Goal: Task Accomplishment & Management: Use online tool/utility

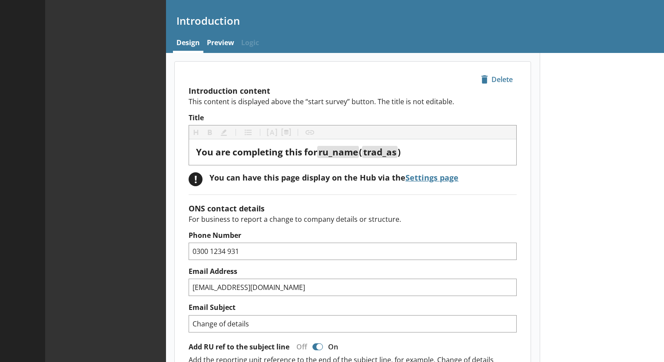
type textarea "x"
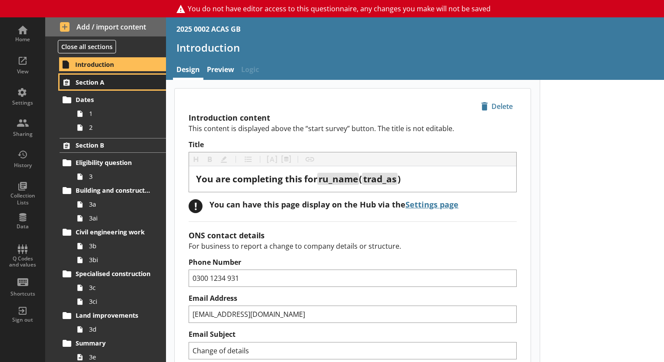
click at [91, 83] on span "Section A" at bounding box center [113, 82] width 75 height 8
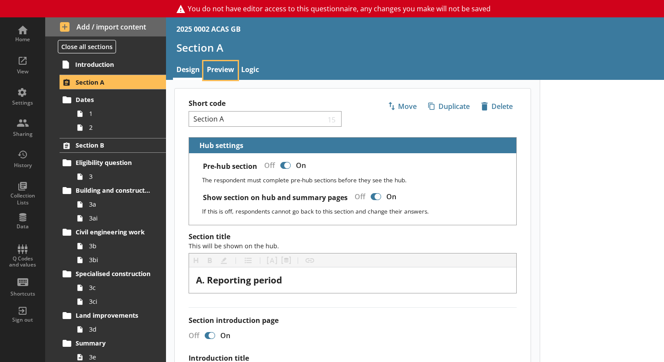
click at [213, 73] on link "Preview" at bounding box center [220, 70] width 34 height 19
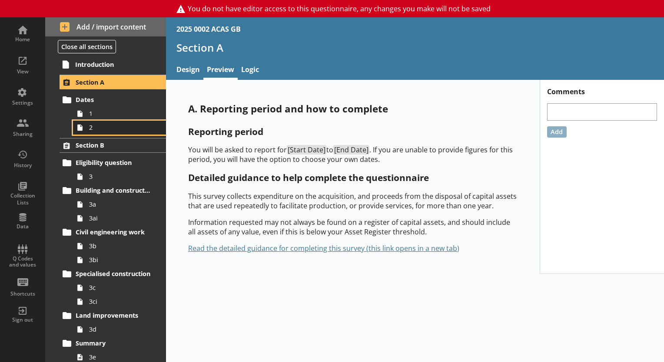
click at [98, 129] on span "2" at bounding box center [121, 127] width 65 height 8
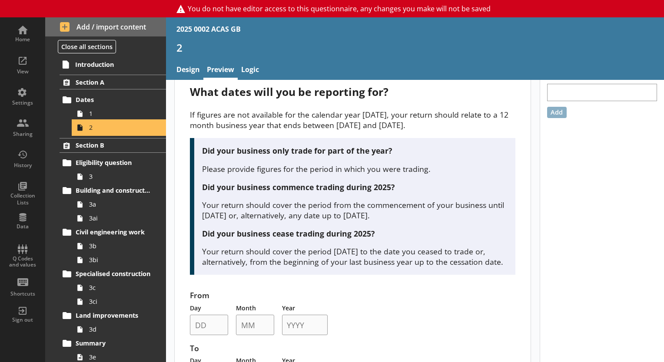
scroll to position [19, 0]
click at [179, 70] on link "Design" at bounding box center [188, 70] width 30 height 19
type textarea "x"
select select "ref_p_end_date"
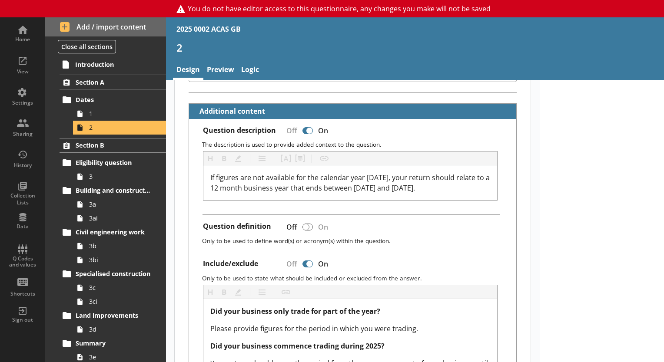
type textarea "x"
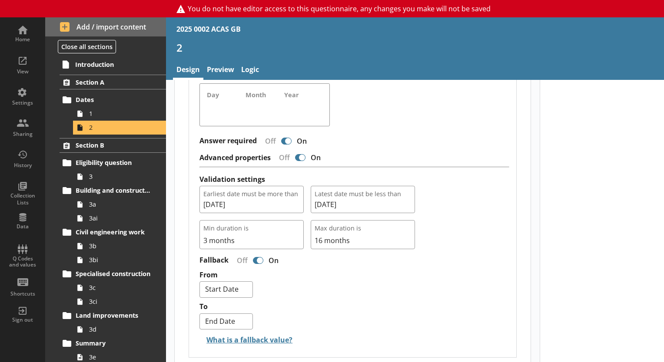
scroll to position [834, 0]
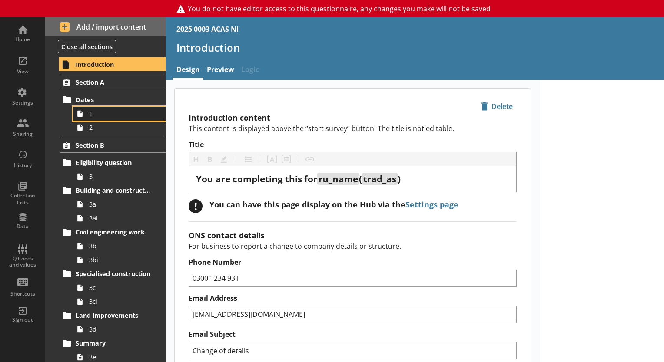
click at [113, 107] on link "1" at bounding box center [119, 114] width 93 height 14
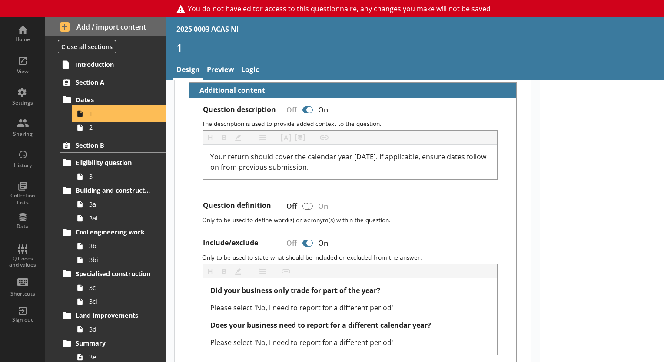
scroll to position [231, 0]
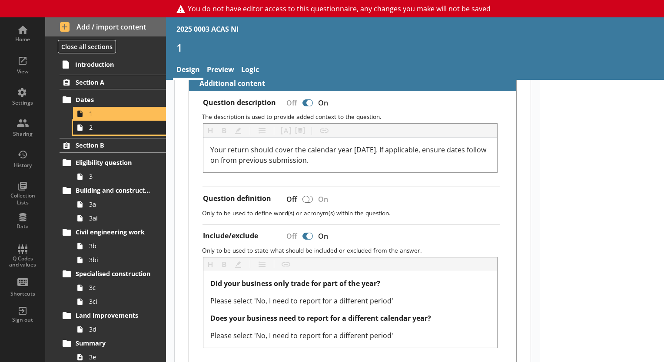
click at [110, 129] on span "2" at bounding box center [121, 127] width 65 height 8
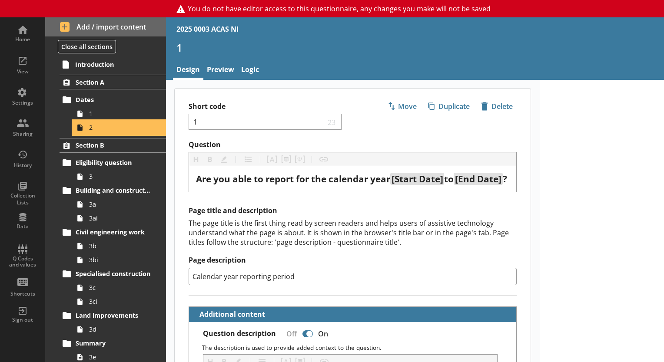
type textarea "x"
select select "ref_p_end_date"
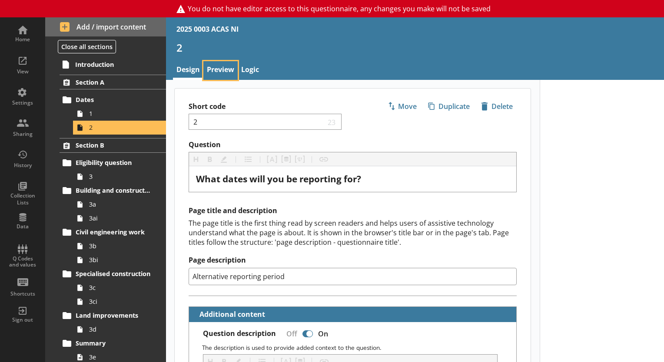
click at [217, 66] on link "Preview" at bounding box center [220, 70] width 34 height 19
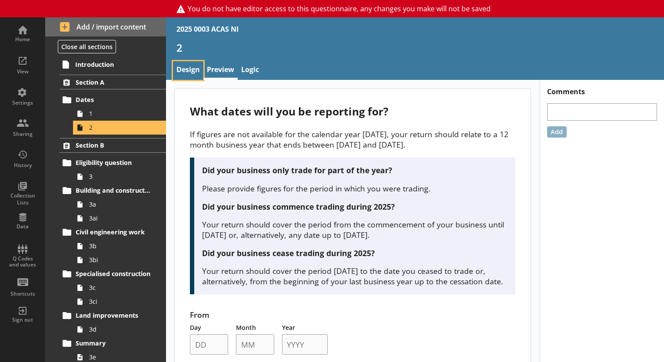
click at [186, 69] on link "Design" at bounding box center [188, 70] width 30 height 19
type textarea "x"
select select "ref_p_end_date"
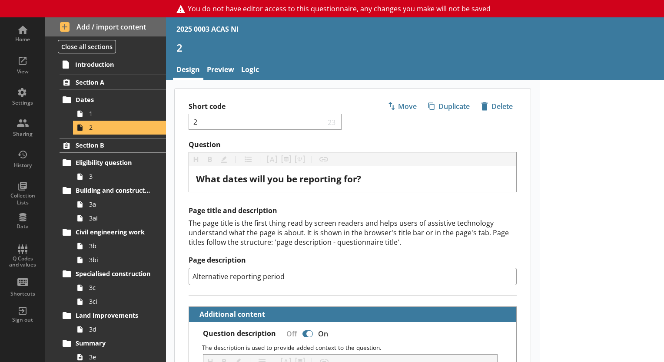
type textarea "x"
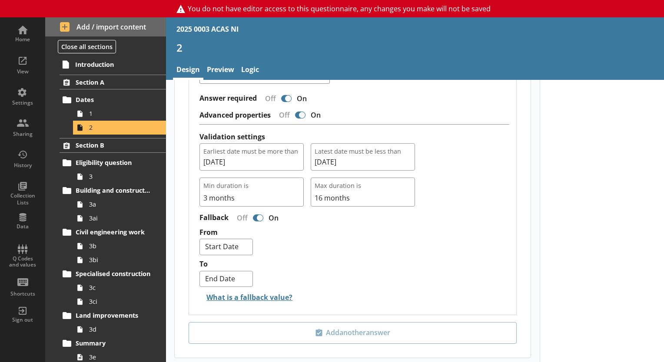
scroll to position [831, 0]
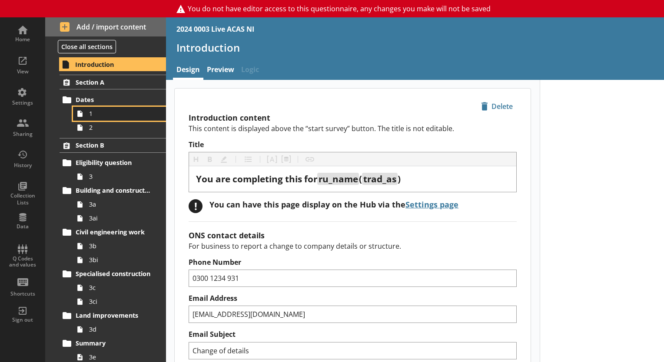
click at [111, 108] on link "1" at bounding box center [119, 114] width 93 height 14
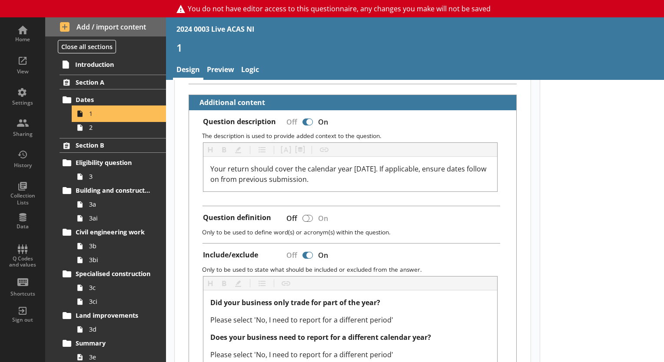
scroll to position [210, 0]
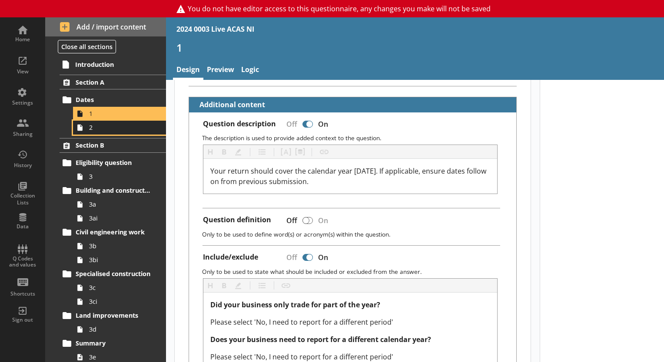
click at [90, 133] on link "2" at bounding box center [119, 128] width 93 height 14
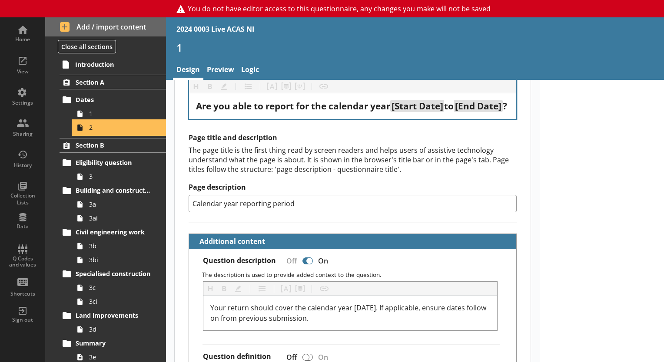
type textarea "x"
select select "ref_p_end_date"
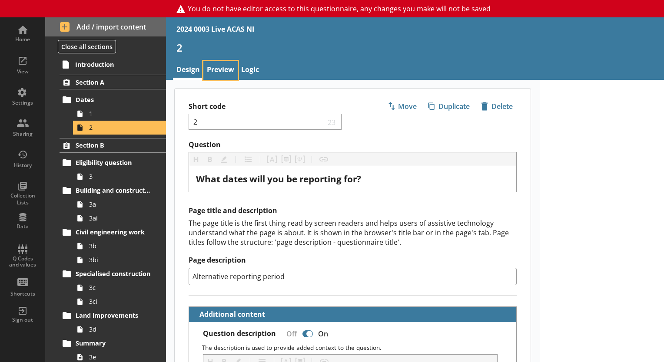
click at [220, 64] on link "Preview" at bounding box center [220, 70] width 34 height 19
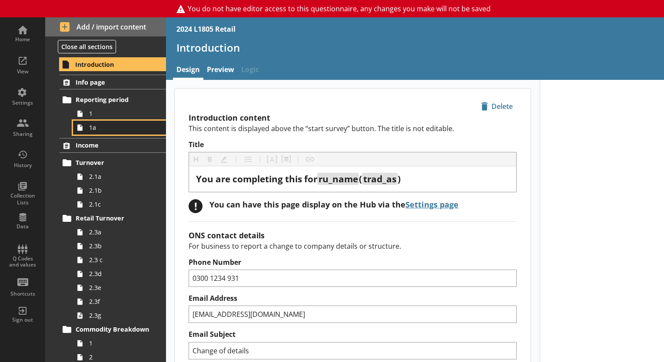
click at [110, 132] on link "1a" at bounding box center [119, 128] width 93 height 14
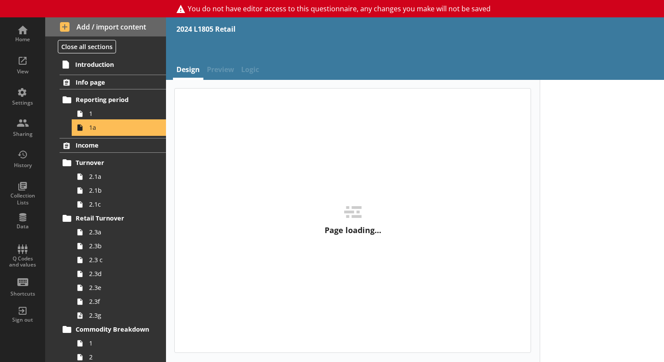
type textarea "x"
select select "ref_p_end_date"
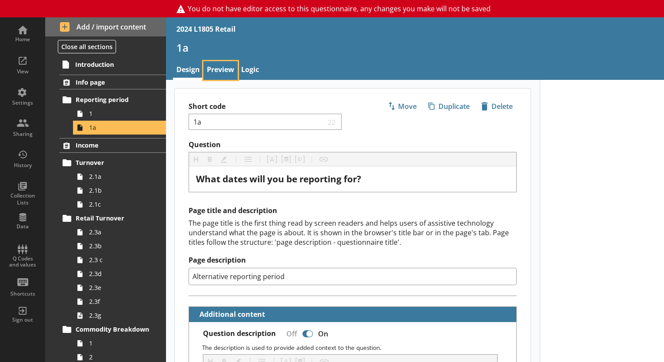
click at [221, 67] on link "Preview" at bounding box center [220, 70] width 34 height 19
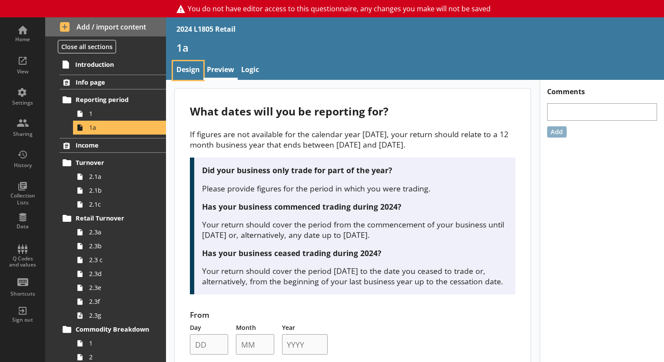
click at [191, 67] on link "Design" at bounding box center [188, 70] width 30 height 19
type textarea "x"
select select "ref_p_end_date"
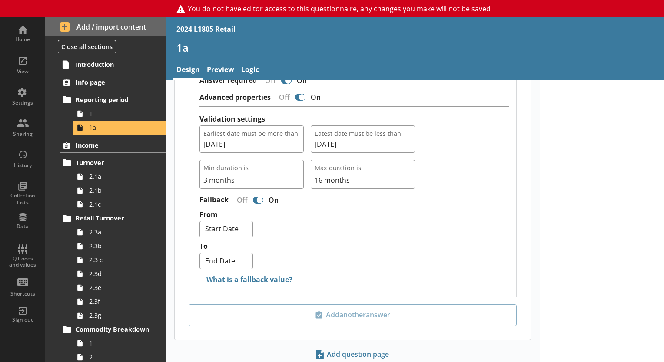
scroll to position [852, 0]
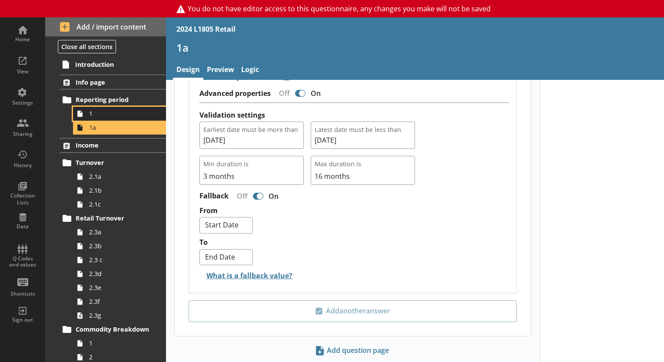
click at [113, 110] on span "1" at bounding box center [121, 114] width 65 height 8
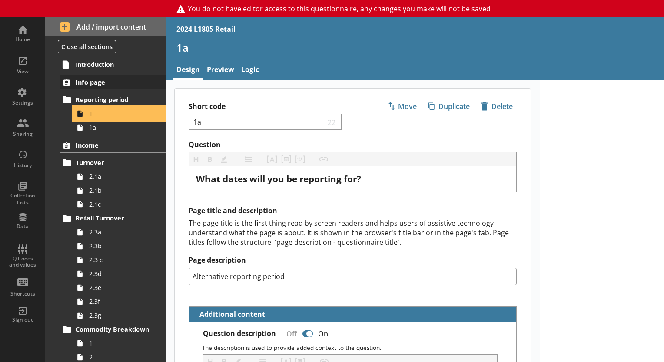
type textarea "x"
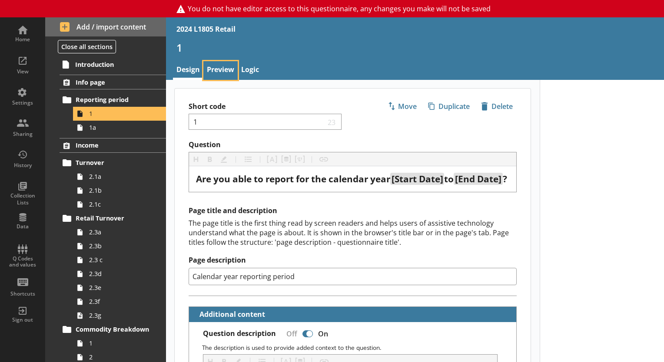
click at [221, 65] on link "Preview" at bounding box center [220, 70] width 34 height 19
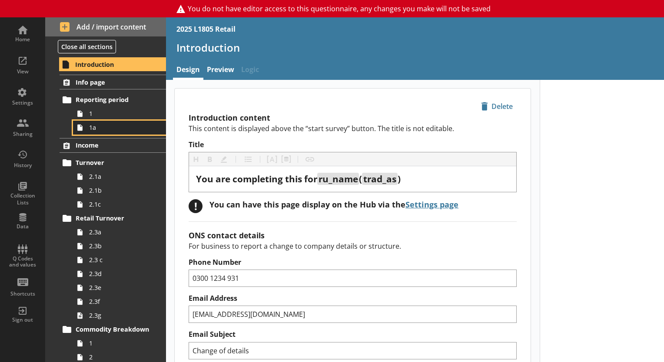
click at [95, 124] on span "1a" at bounding box center [121, 127] width 65 height 8
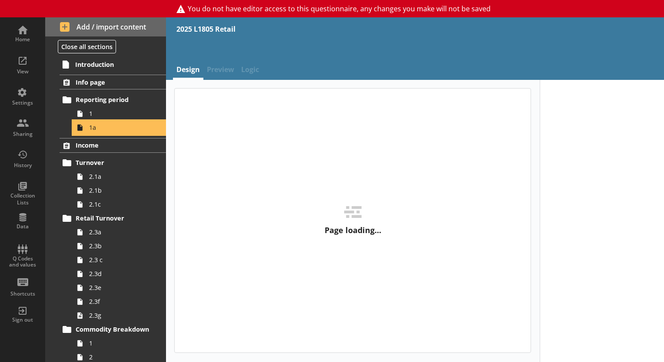
type textarea "x"
select select "ref_p_end_date"
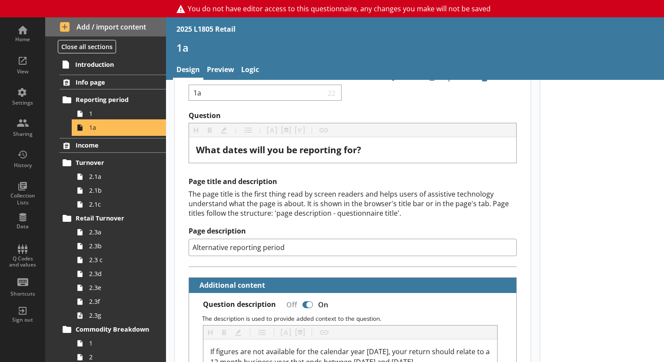
scroll to position [19, 0]
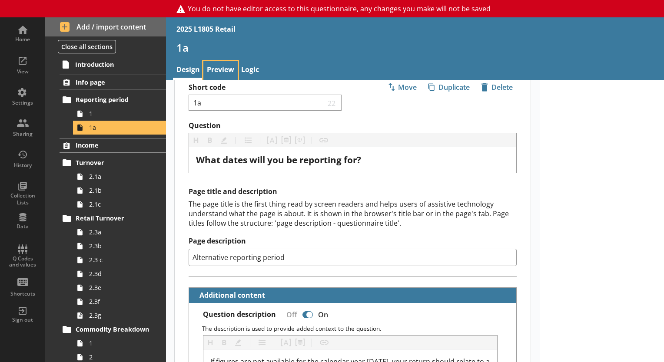
click at [228, 66] on link "Preview" at bounding box center [220, 70] width 34 height 19
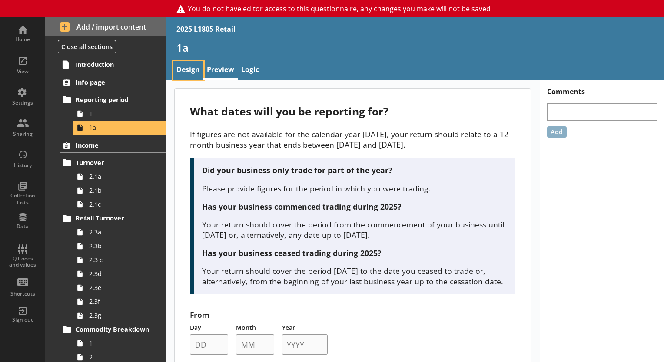
click at [201, 68] on link "Design" at bounding box center [188, 70] width 30 height 19
type textarea "x"
select select "ref_p_end_date"
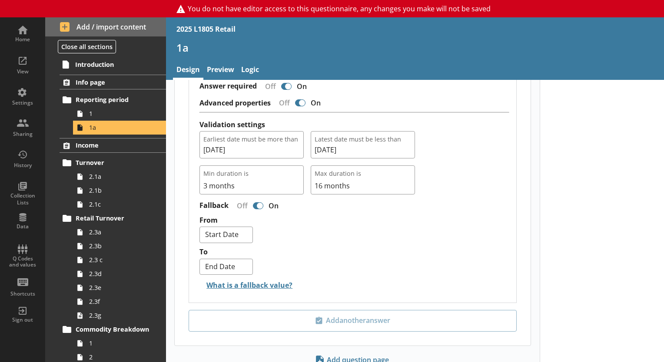
scroll to position [880, 0]
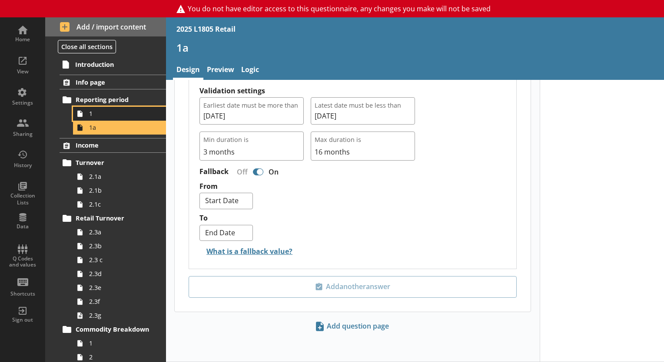
click at [102, 111] on span "1" at bounding box center [121, 114] width 65 height 8
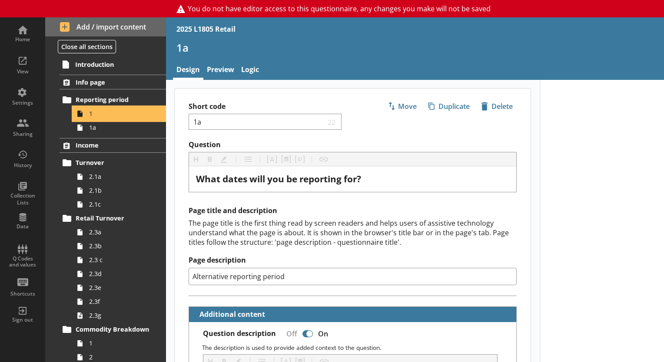
type textarea "x"
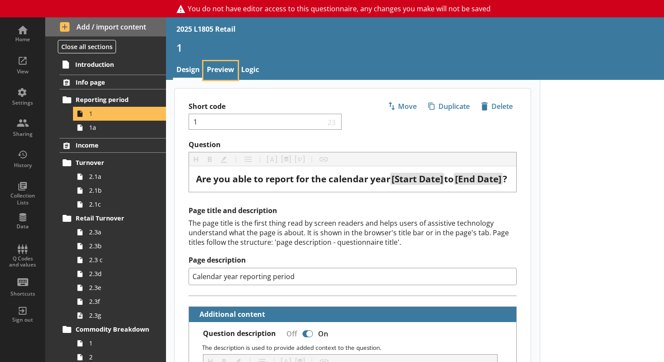
click at [219, 62] on link "Preview" at bounding box center [220, 70] width 34 height 19
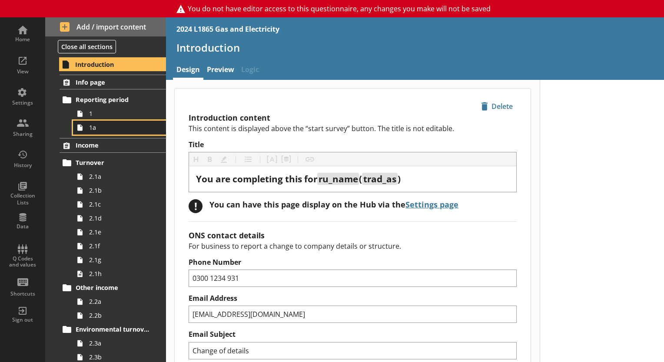
click at [117, 124] on span "1a" at bounding box center [121, 127] width 65 height 8
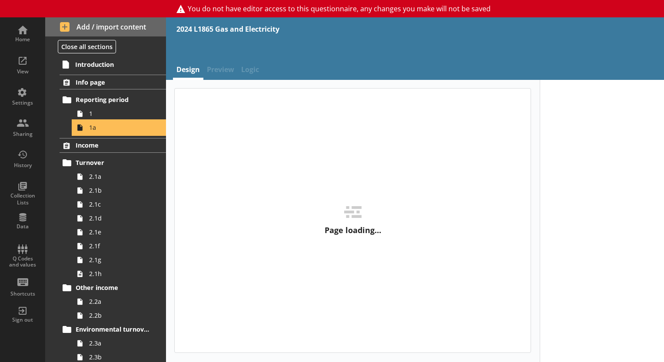
type textarea "x"
select select "ref_p_end_date"
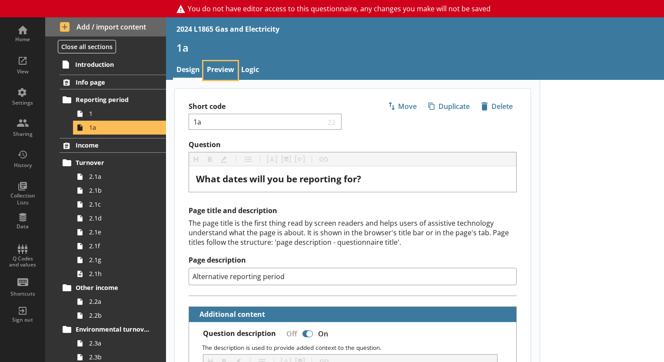
click at [219, 67] on link "Preview" at bounding box center [220, 70] width 34 height 19
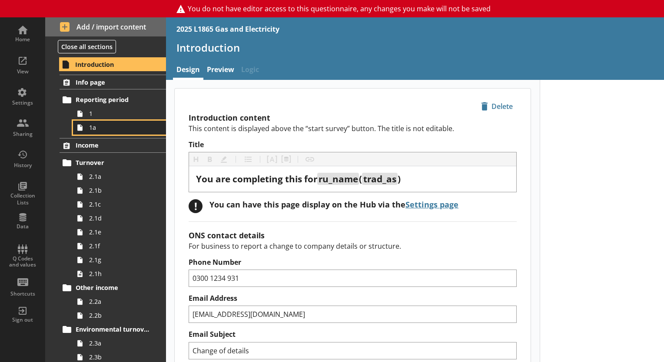
click at [101, 129] on span "1a" at bounding box center [121, 127] width 65 height 8
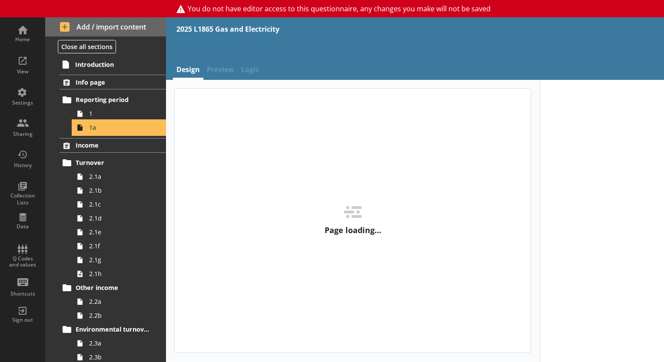
type textarea "x"
select select "ref_p_end_date"
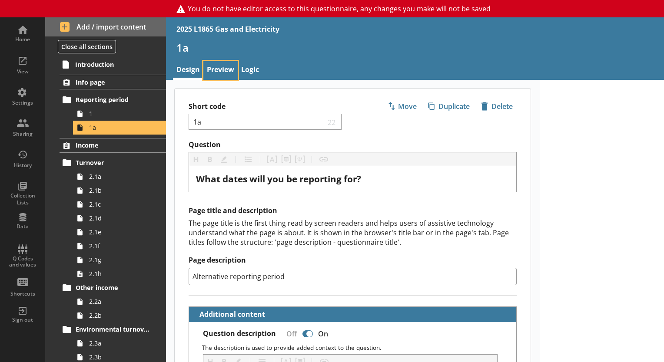
click at [215, 73] on link "Preview" at bounding box center [220, 70] width 34 height 19
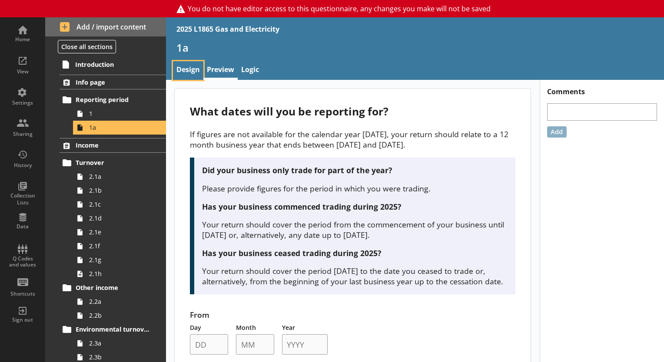
click at [191, 64] on link "Design" at bounding box center [188, 70] width 30 height 19
type textarea "x"
select select "ref_p_end_date"
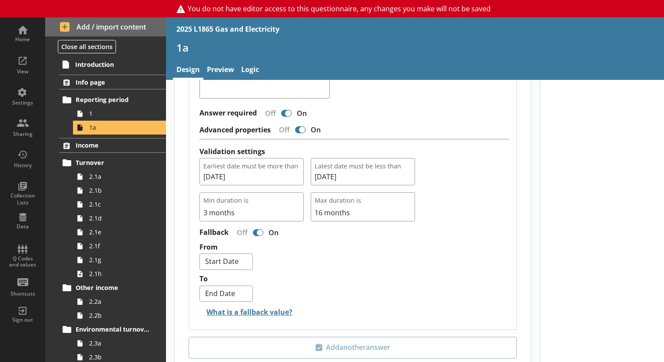
scroll to position [816, 0]
click at [100, 108] on link "1" at bounding box center [119, 114] width 93 height 14
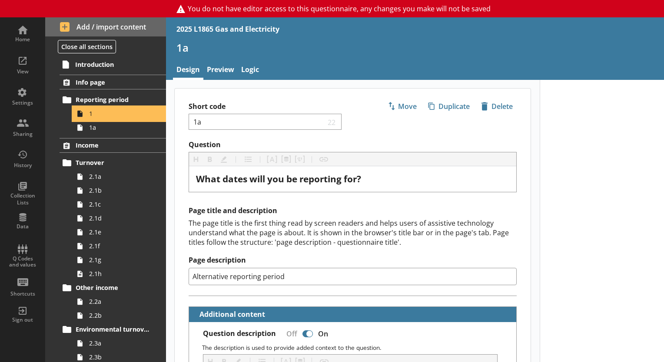
type textarea "x"
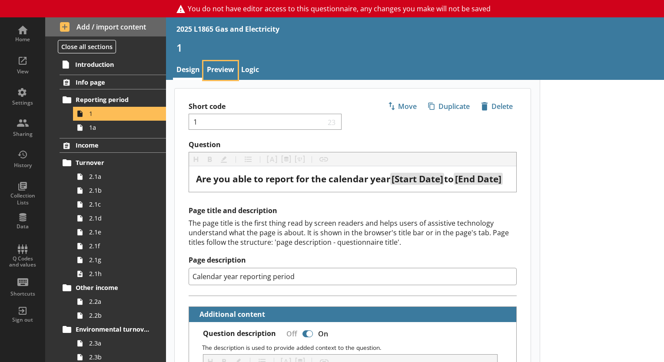
click at [234, 78] on link "Preview" at bounding box center [220, 70] width 34 height 19
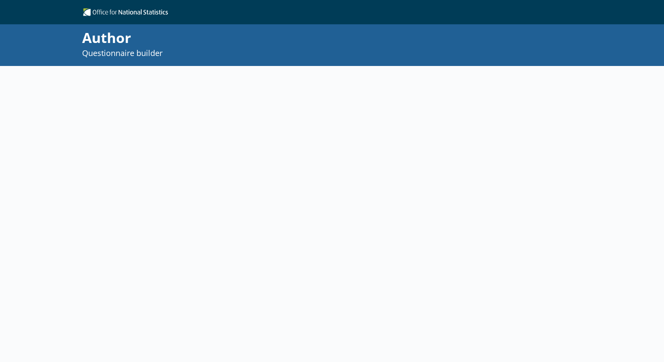
select select "ref_p_end_date"
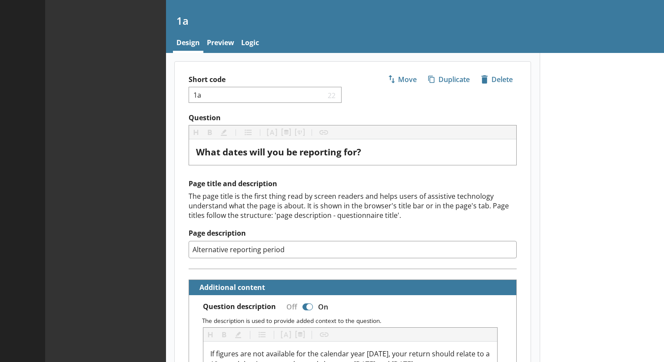
type textarea "x"
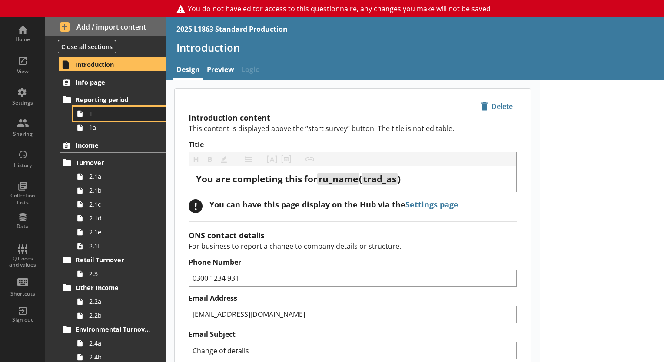
click at [125, 107] on link "1" at bounding box center [119, 114] width 93 height 14
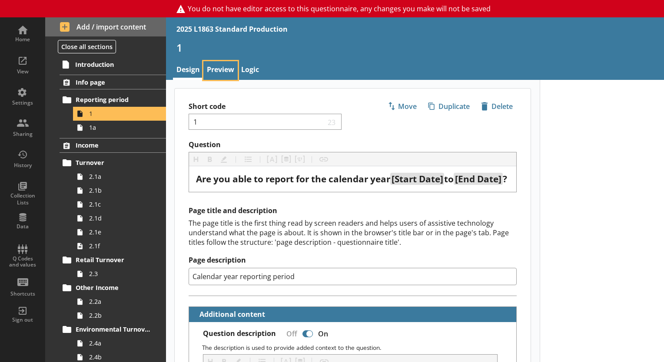
click at [228, 73] on link "Preview" at bounding box center [220, 70] width 34 height 19
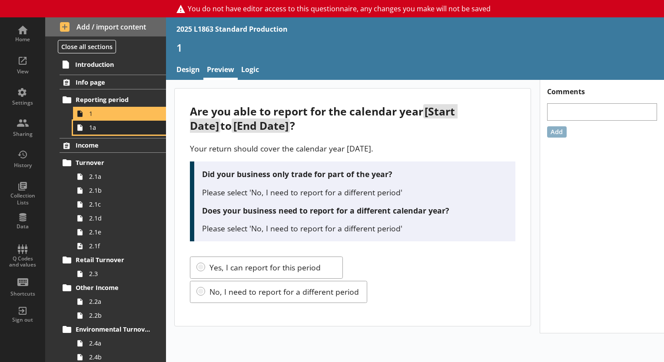
click at [90, 121] on link "1a" at bounding box center [119, 128] width 93 height 14
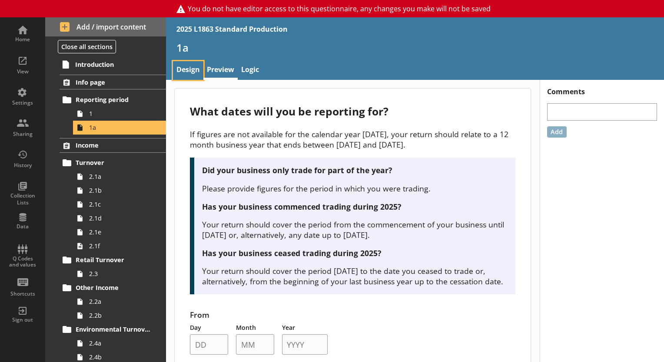
click at [187, 71] on link "Design" at bounding box center [188, 70] width 30 height 19
type textarea "x"
select select "ref_p_end_date"
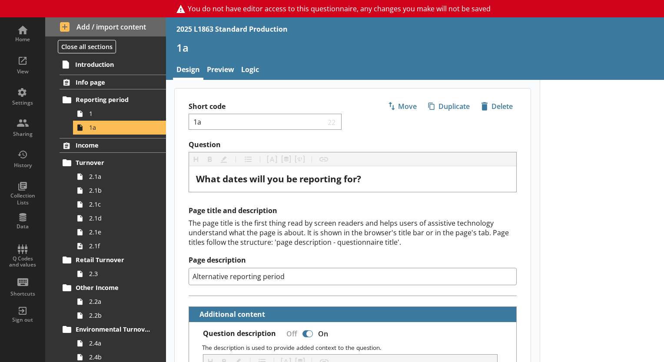
type textarea "x"
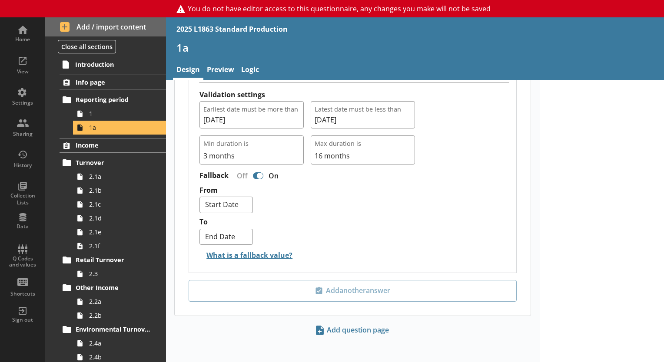
scroll to position [880, 0]
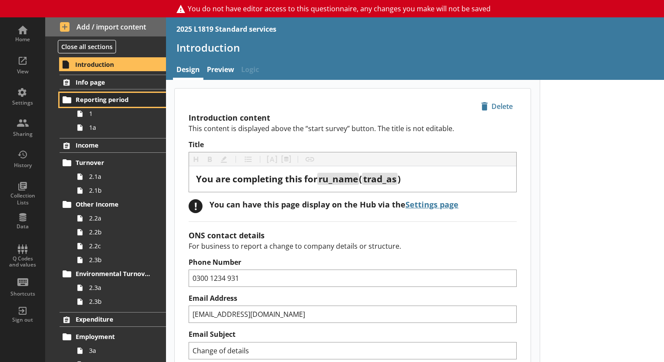
click at [93, 106] on link "Reporting period" at bounding box center [113, 100] width 106 height 14
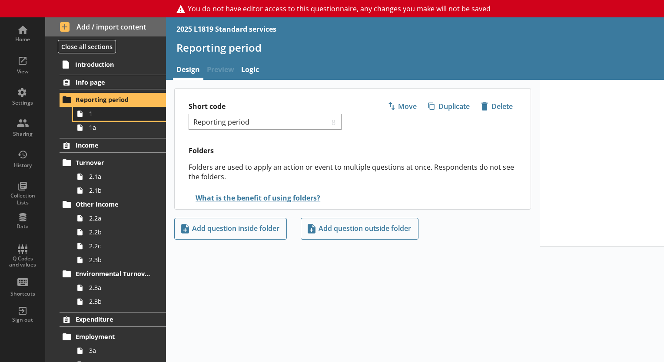
click at [96, 119] on link "1" at bounding box center [119, 114] width 93 height 14
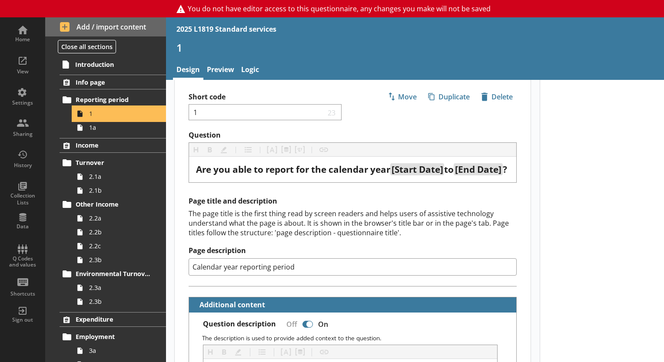
scroll to position [7, 0]
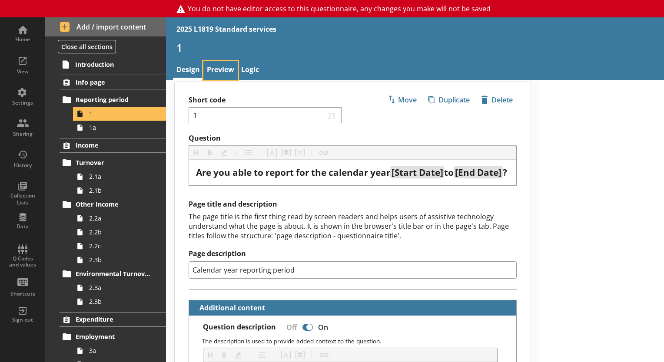
click at [223, 73] on link "Preview" at bounding box center [220, 70] width 34 height 19
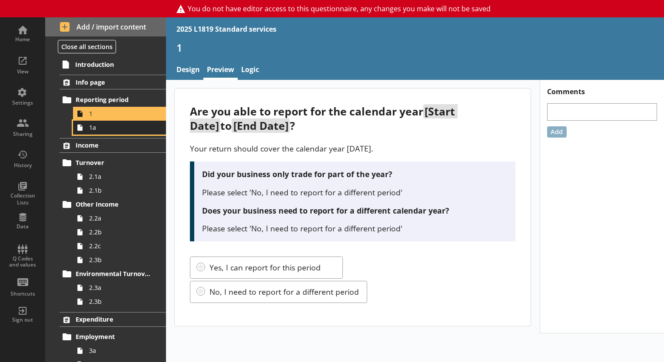
click at [97, 128] on span "1a" at bounding box center [121, 127] width 65 height 8
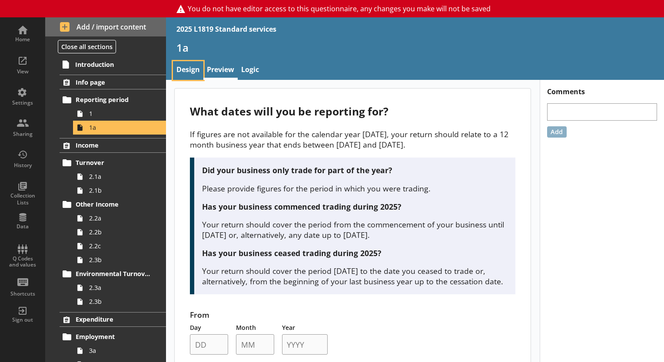
click at [191, 74] on link "Design" at bounding box center [188, 70] width 30 height 19
type textarea "x"
select select "ref_p_end_date"
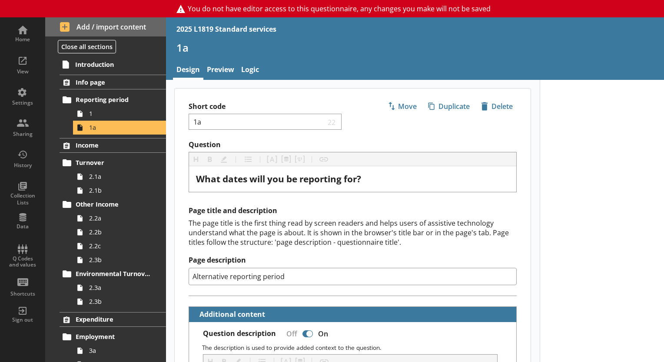
type textarea "x"
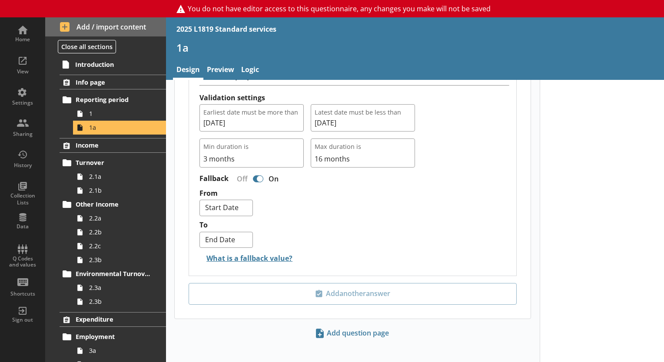
scroll to position [873, 0]
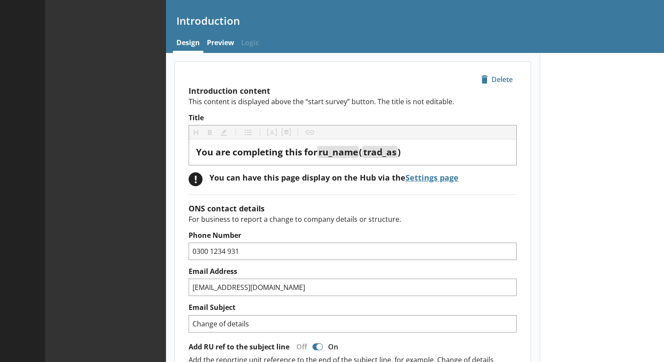
type textarea "x"
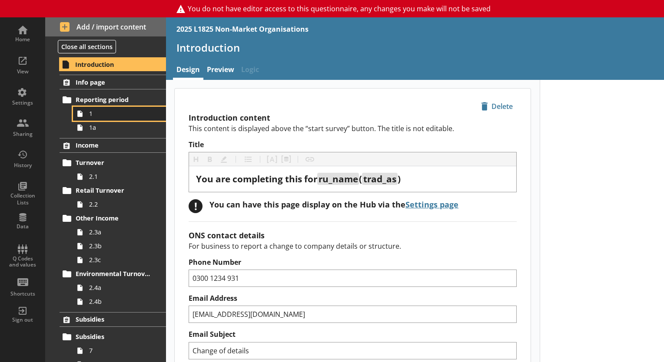
click at [85, 110] on icon at bounding box center [80, 114] width 14 height 14
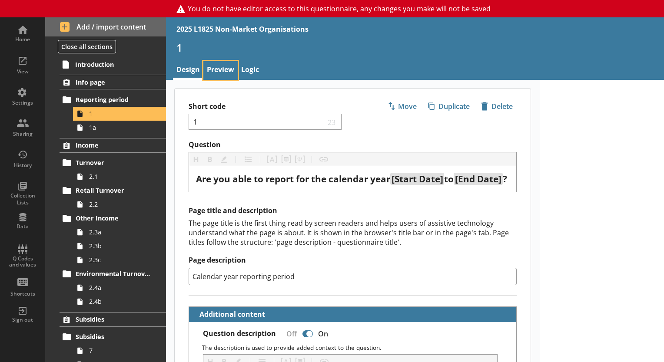
click at [215, 70] on link "Preview" at bounding box center [220, 70] width 34 height 19
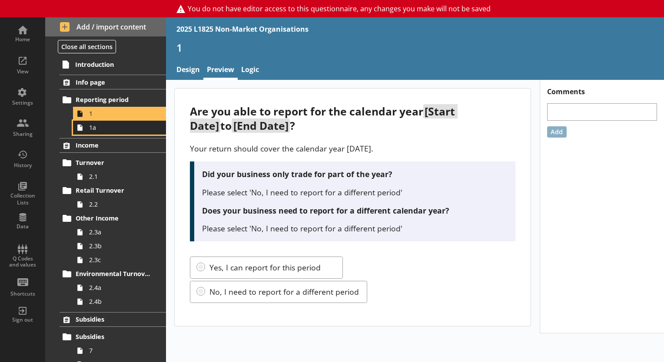
click at [94, 126] on span "1a" at bounding box center [121, 127] width 65 height 8
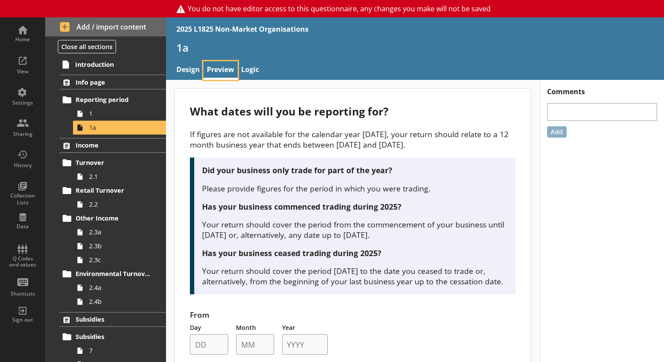
click at [206, 69] on link "Preview" at bounding box center [220, 70] width 34 height 19
click at [183, 66] on link "Design" at bounding box center [188, 70] width 30 height 19
type textarea "x"
select select "ref_p_end_date"
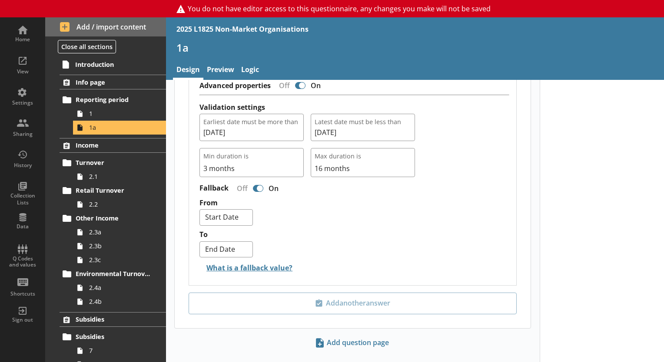
scroll to position [880, 0]
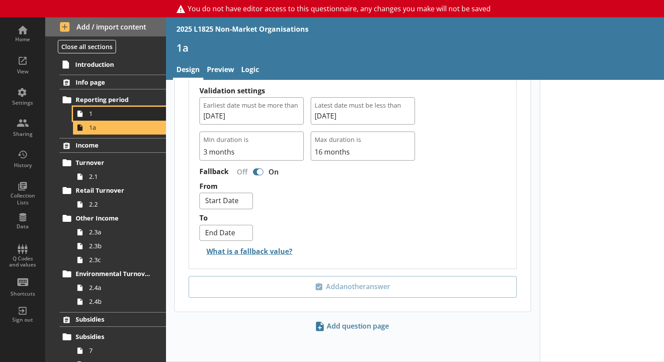
click at [99, 117] on span "1" at bounding box center [121, 114] width 65 height 8
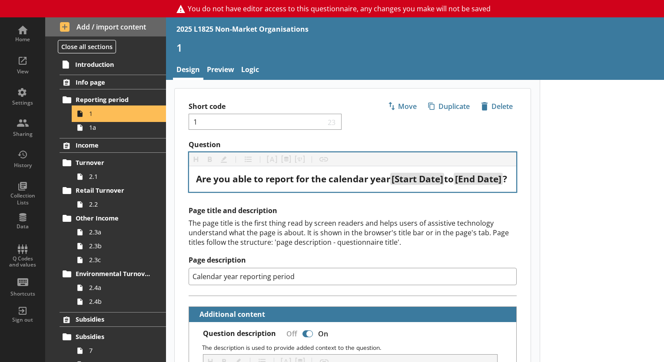
scroll to position [55, 0]
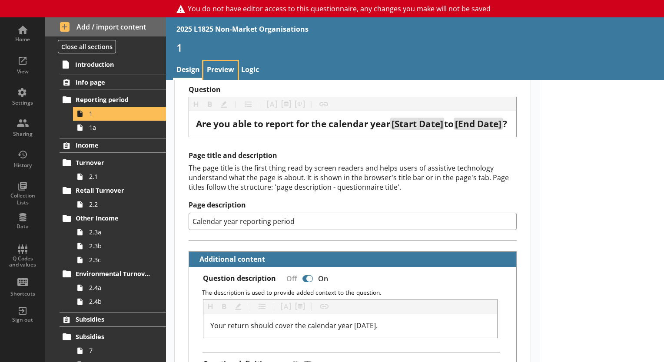
click at [229, 65] on link "Preview" at bounding box center [220, 70] width 34 height 19
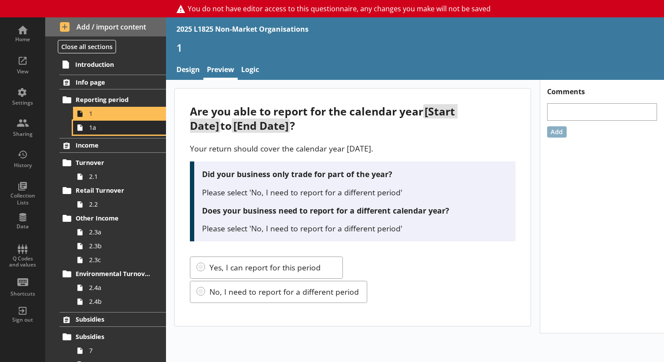
click at [104, 122] on link "1a" at bounding box center [119, 128] width 93 height 14
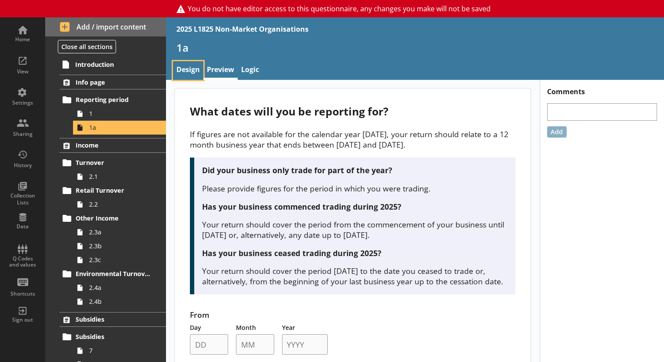
click at [191, 67] on link "Design" at bounding box center [188, 70] width 30 height 19
type textarea "x"
select select "ref_p_end_date"
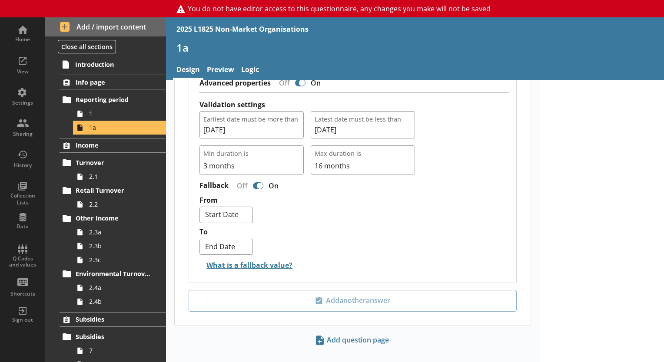
scroll to position [864, 0]
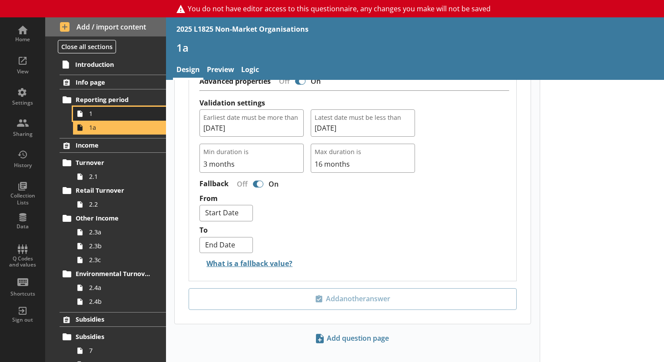
click at [88, 114] on link "1" at bounding box center [119, 114] width 93 height 14
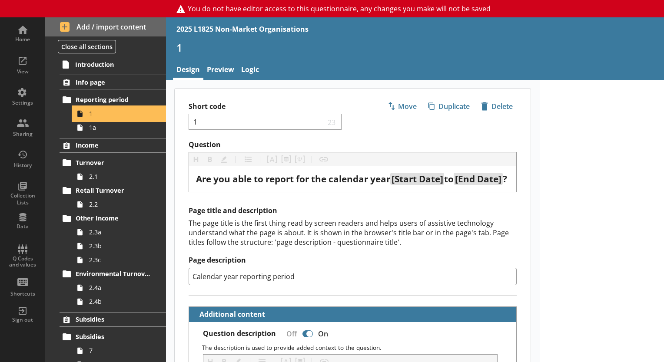
type textarea "x"
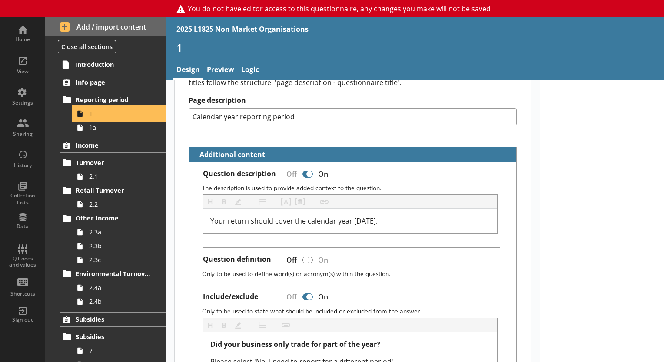
scroll to position [167, 0]
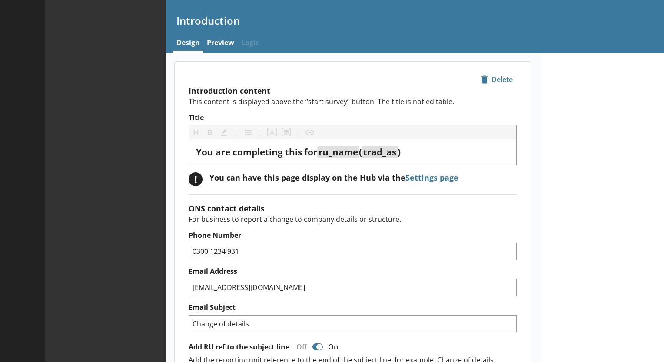
type textarea "x"
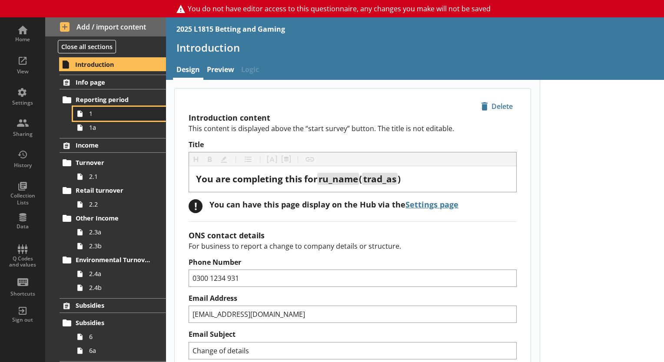
click at [116, 109] on link "1" at bounding box center [119, 114] width 93 height 14
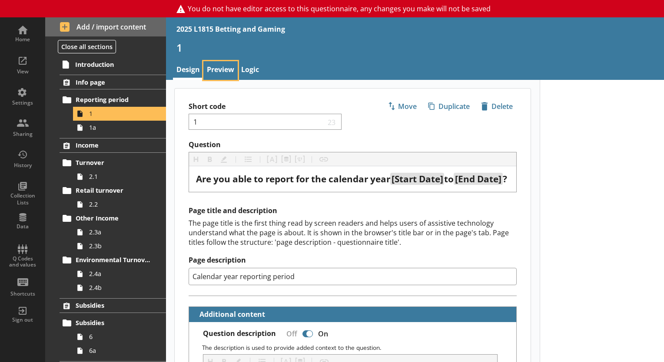
click at [216, 66] on link "Preview" at bounding box center [220, 70] width 34 height 19
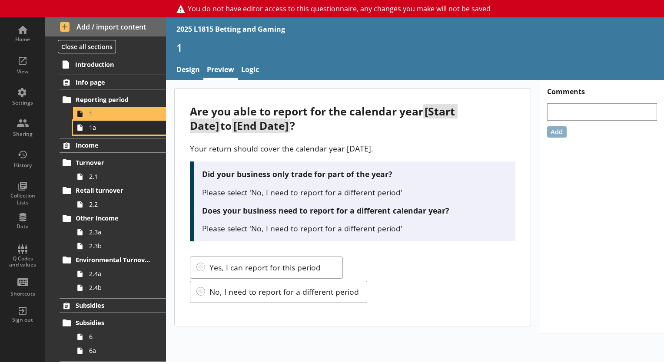
click at [93, 132] on link "1a" at bounding box center [119, 128] width 93 height 14
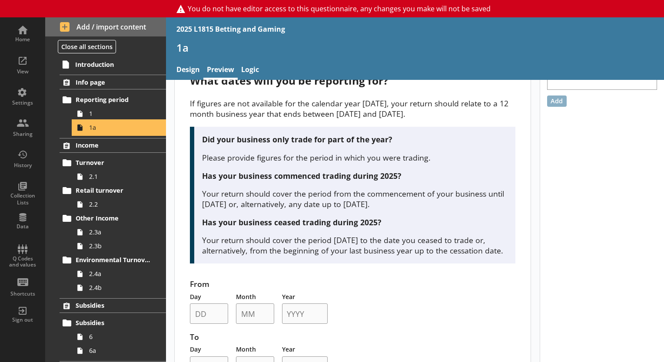
scroll to position [9, 0]
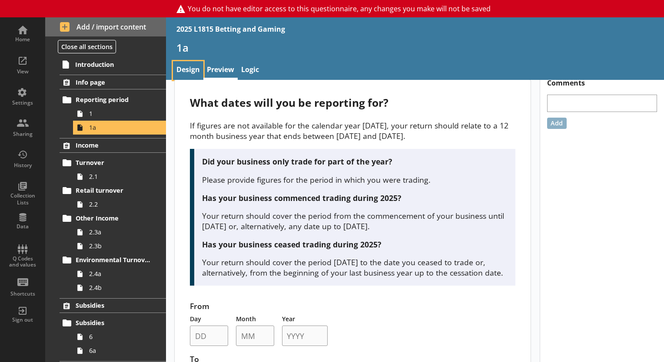
click at [186, 74] on link "Design" at bounding box center [188, 70] width 30 height 19
type textarea "x"
select select "ref_p_end_date"
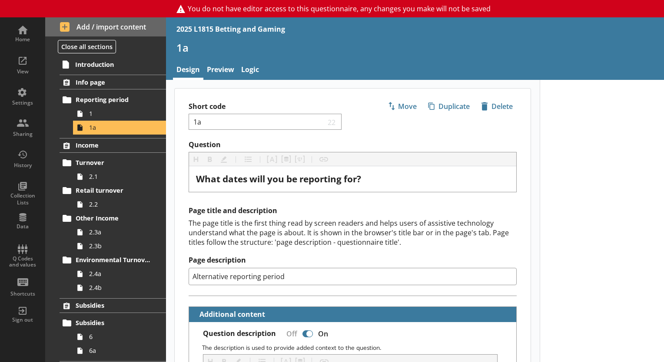
type textarea "x"
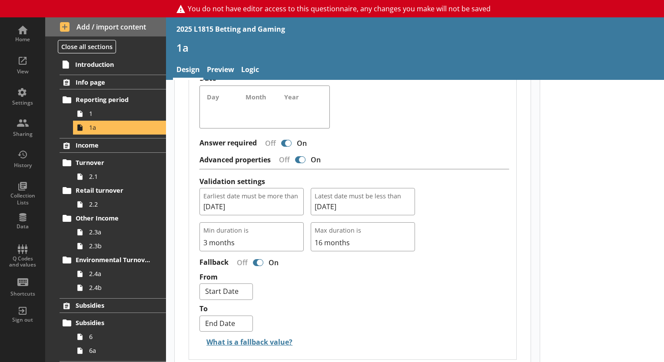
scroll to position [824, 0]
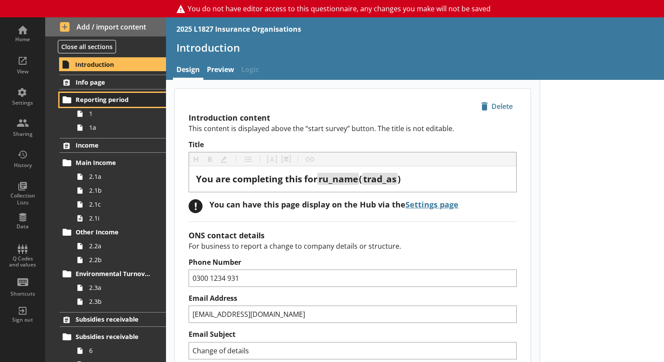
click at [117, 104] on link "Reporting period" at bounding box center [113, 100] width 106 height 14
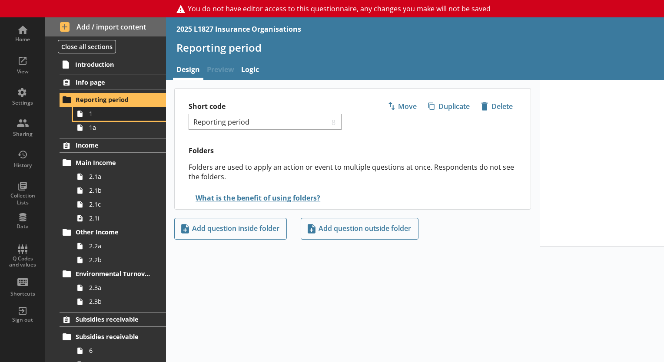
click at [114, 112] on span "1" at bounding box center [121, 114] width 65 height 8
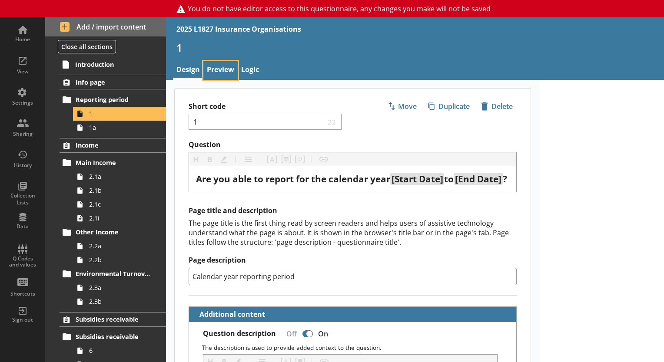
click at [218, 72] on link "Preview" at bounding box center [220, 70] width 34 height 19
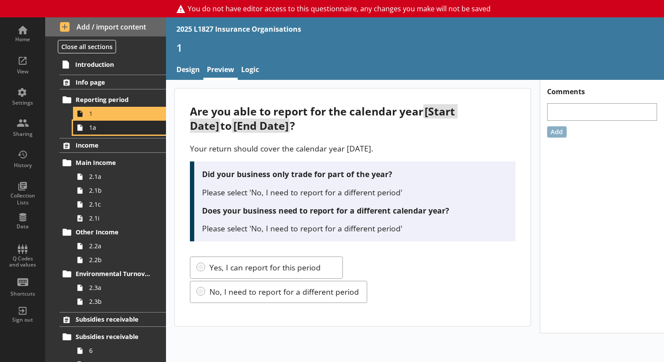
click at [95, 126] on span "1a" at bounding box center [121, 127] width 65 height 8
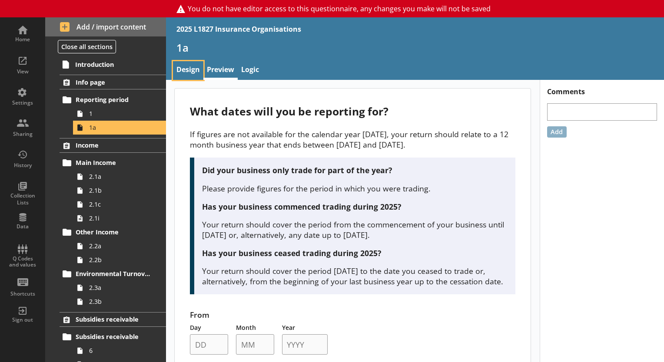
click at [200, 68] on link "Design" at bounding box center [188, 70] width 30 height 19
type textarea "x"
select select "ref_p_end_date"
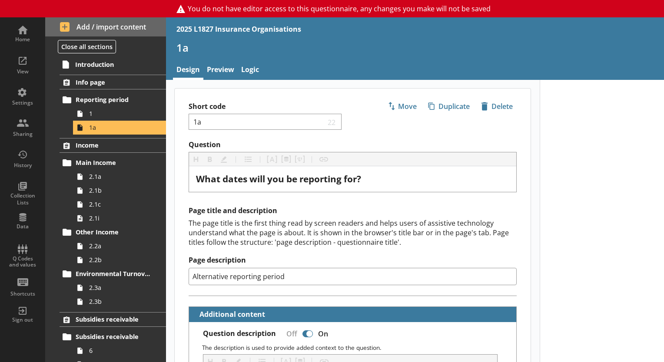
type textarea "x"
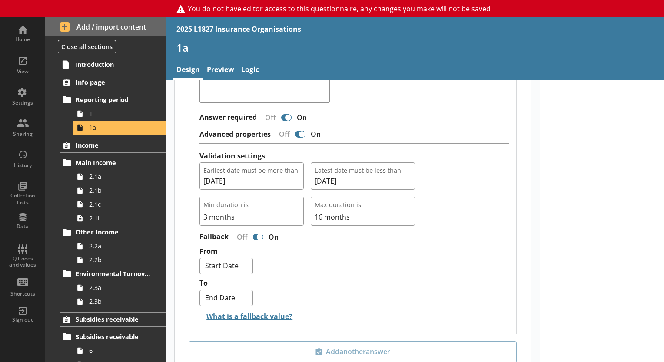
scroll to position [812, 0]
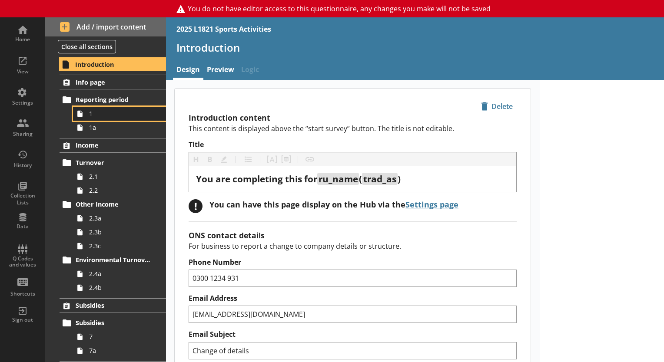
click at [101, 108] on link "1" at bounding box center [119, 114] width 93 height 14
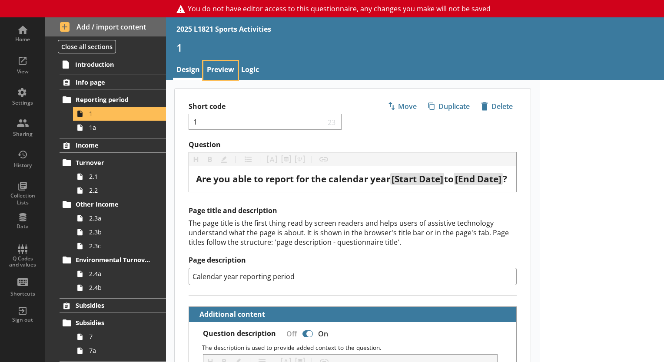
click at [225, 73] on link "Preview" at bounding box center [220, 70] width 34 height 19
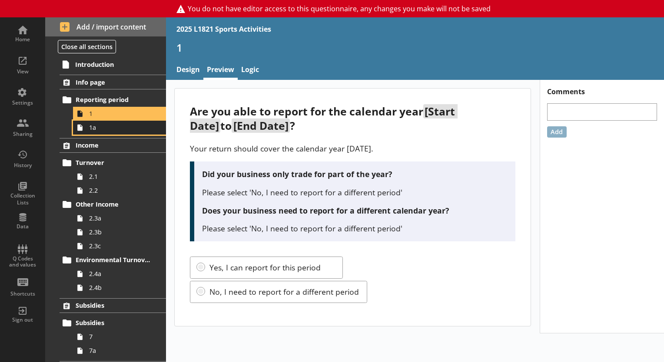
click at [92, 132] on link "1a" at bounding box center [119, 128] width 93 height 14
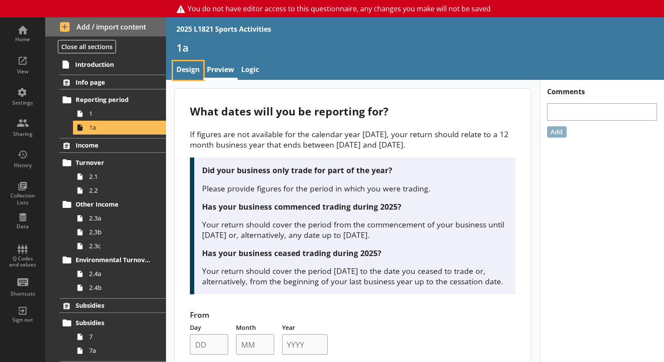
click at [196, 70] on link "Design" at bounding box center [188, 70] width 30 height 19
type textarea "x"
select select "ref_p_end_date"
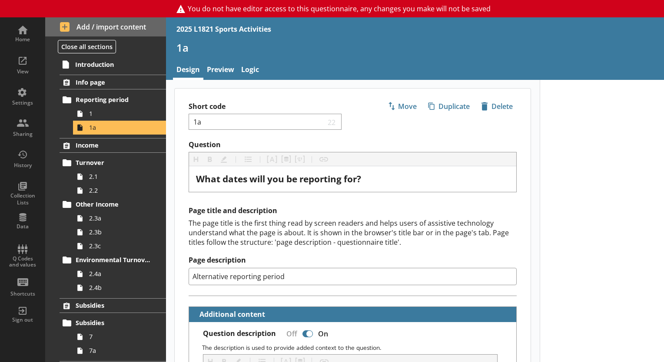
type textarea "x"
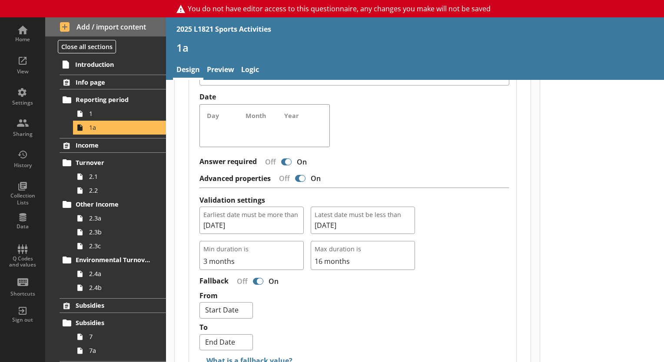
scroll to position [880, 0]
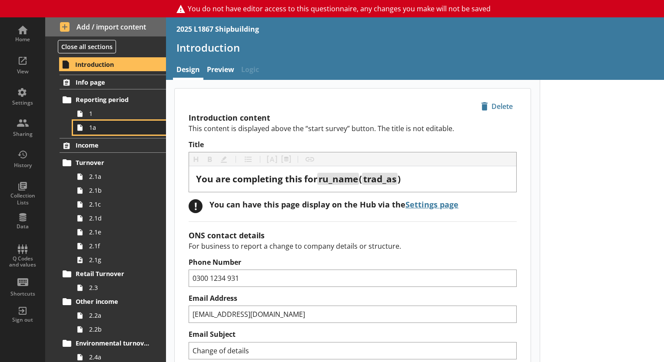
click at [83, 128] on icon at bounding box center [80, 128] width 14 height 14
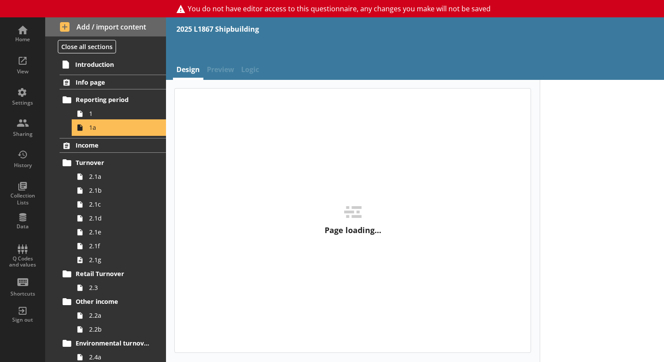
type textarea "x"
select select "ref_p_end_date"
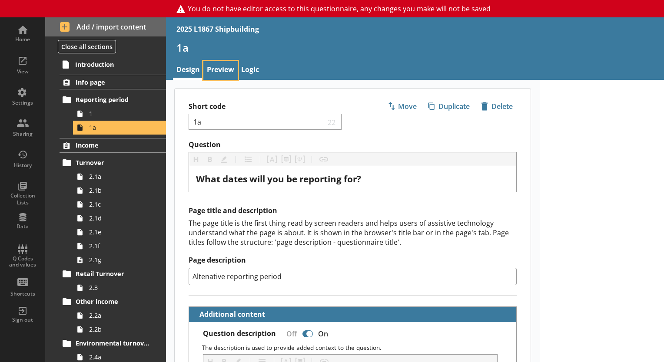
click at [223, 73] on link "Preview" at bounding box center [220, 70] width 34 height 19
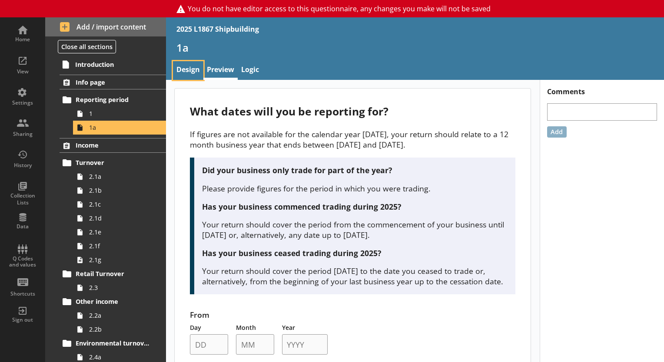
click at [189, 77] on link "Design" at bounding box center [188, 70] width 30 height 19
type textarea "x"
select select "ref_p_end_date"
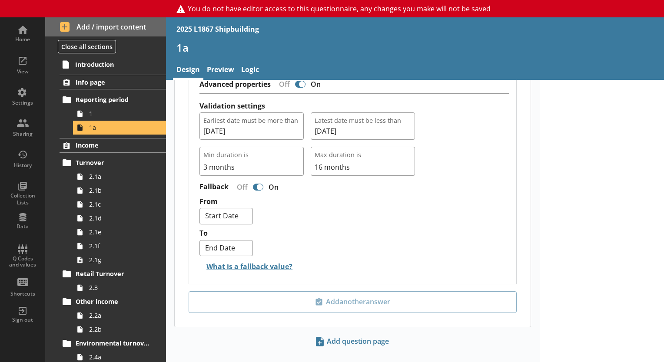
scroll to position [859, 0]
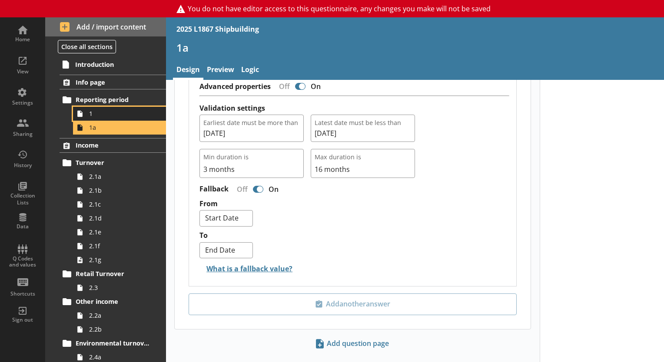
click at [110, 117] on span "1" at bounding box center [121, 114] width 65 height 8
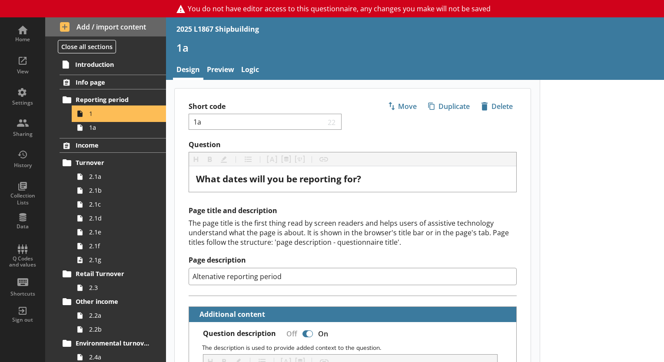
type textarea "x"
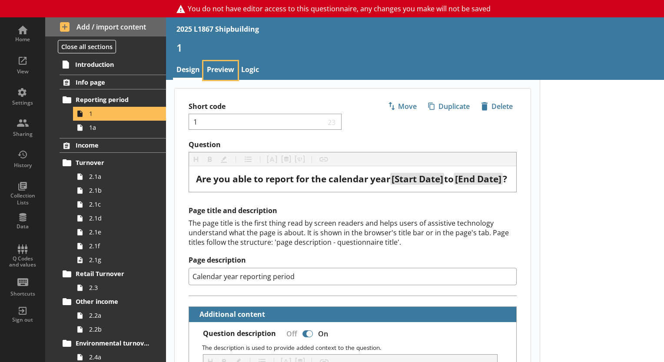
click at [226, 73] on link "Preview" at bounding box center [220, 70] width 34 height 19
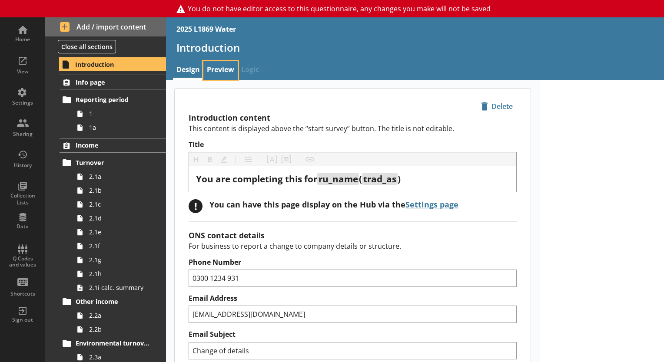
click at [224, 73] on link "Preview" at bounding box center [220, 70] width 34 height 19
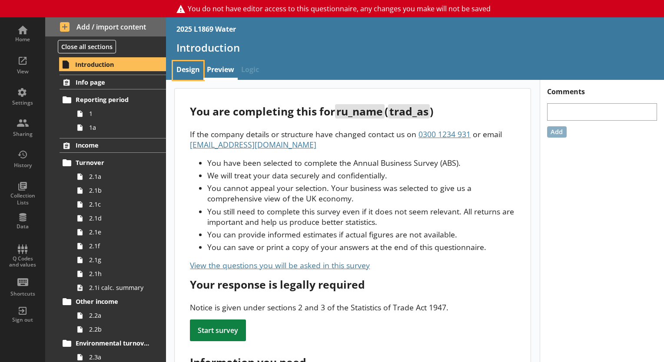
click at [195, 74] on link "Design" at bounding box center [188, 70] width 30 height 19
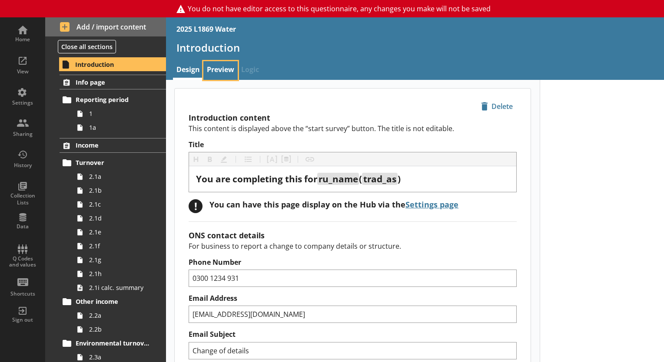
click at [222, 74] on link "Preview" at bounding box center [220, 70] width 34 height 19
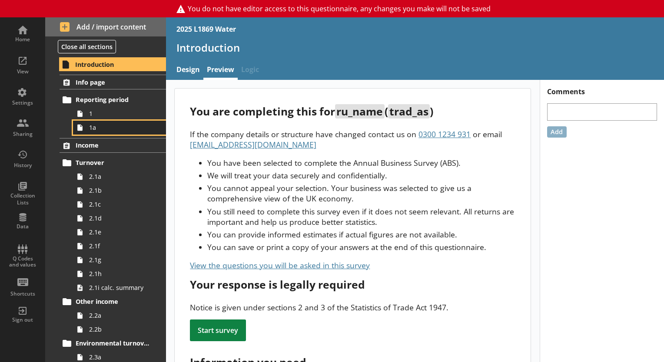
click at [98, 129] on span "1a" at bounding box center [121, 127] width 65 height 8
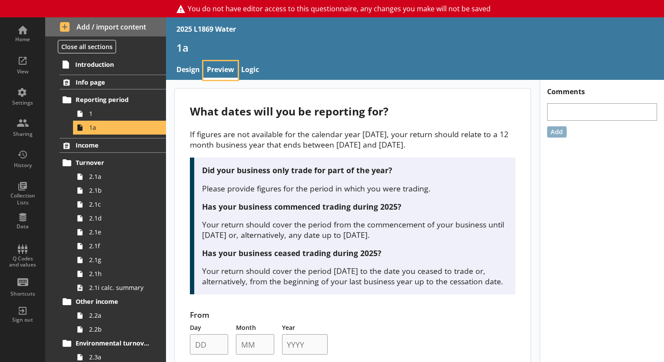
click at [227, 70] on link "Preview" at bounding box center [220, 70] width 34 height 19
click at [181, 66] on link "Design" at bounding box center [188, 70] width 30 height 19
type textarea "x"
select select "ref_p_end_date"
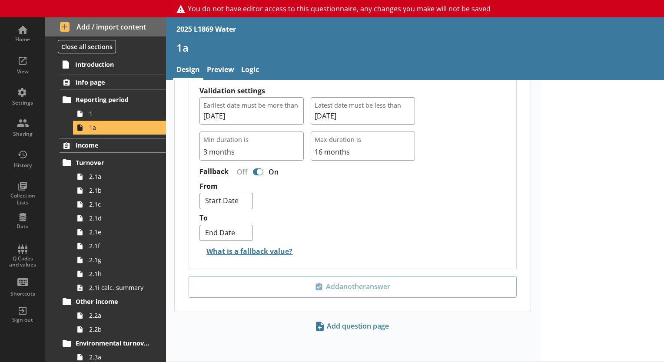
scroll to position [875, 0]
click at [85, 110] on icon at bounding box center [80, 114] width 14 height 14
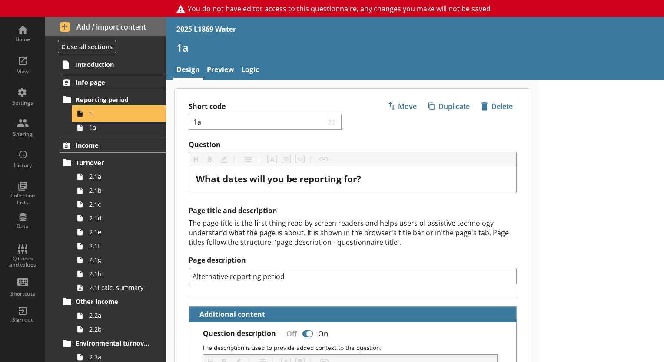
type textarea "x"
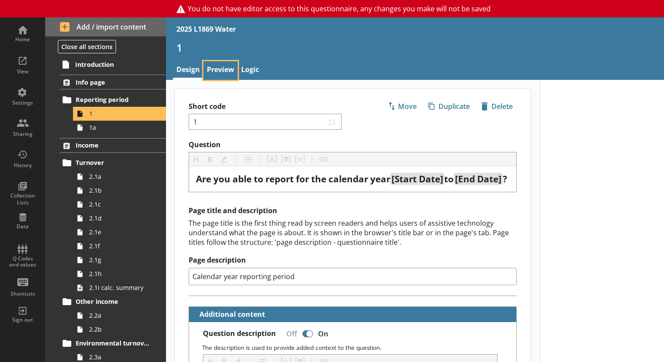
click at [229, 67] on link "Preview" at bounding box center [220, 70] width 34 height 19
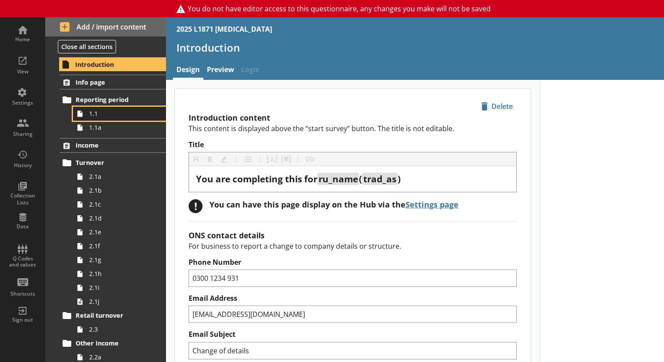
click at [96, 119] on link "1.1" at bounding box center [119, 114] width 93 height 14
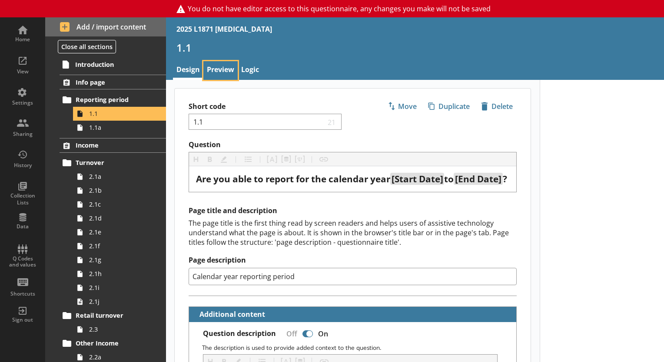
click at [215, 65] on link "Preview" at bounding box center [220, 70] width 34 height 19
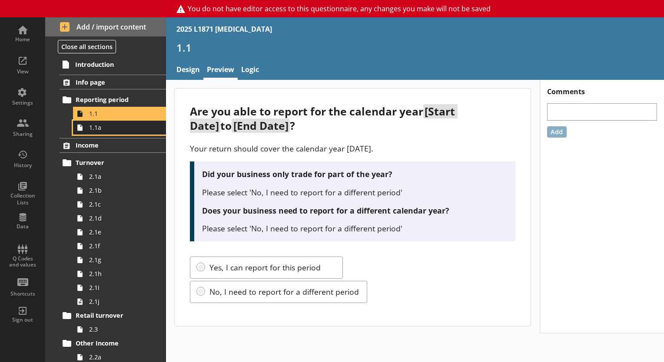
click at [82, 127] on icon at bounding box center [79, 127] width 5 height 7
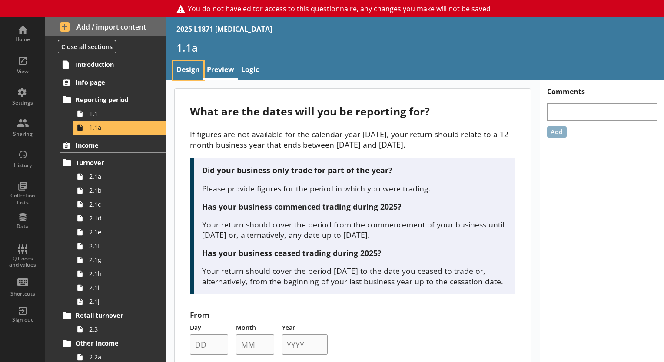
click at [177, 72] on link "Design" at bounding box center [188, 70] width 30 height 19
type textarea "x"
select select "ref_p_end_date"
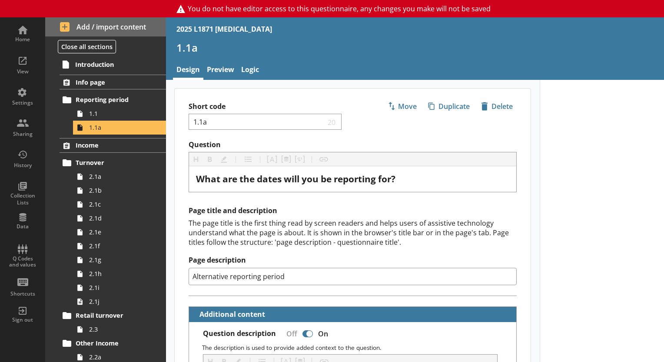
type textarea "x"
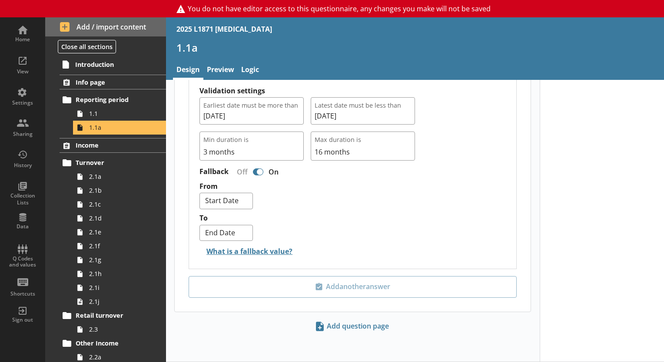
scroll to position [868, 0]
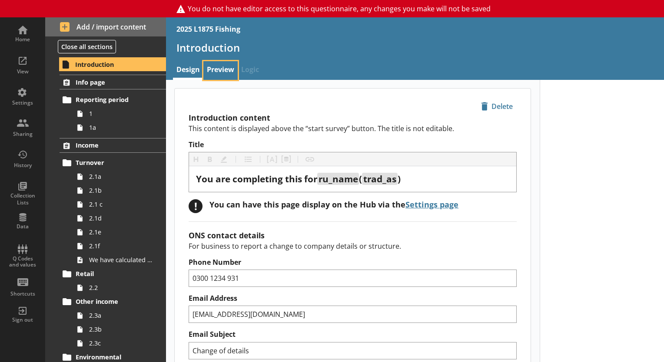
click at [218, 74] on link "Preview" at bounding box center [220, 70] width 34 height 19
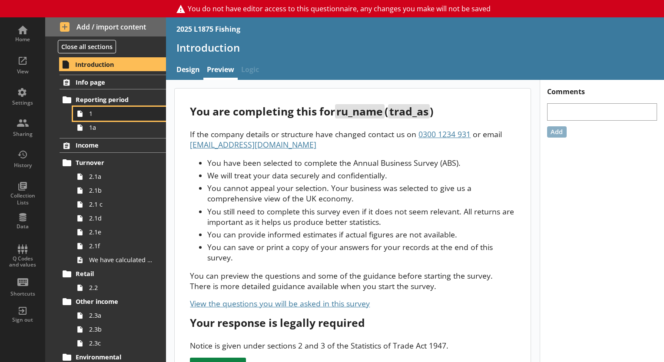
click at [92, 115] on span "1" at bounding box center [121, 114] width 65 height 8
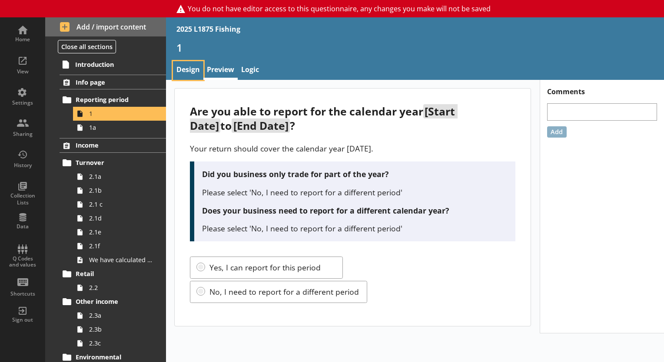
click at [195, 64] on link "Design" at bounding box center [188, 70] width 30 height 19
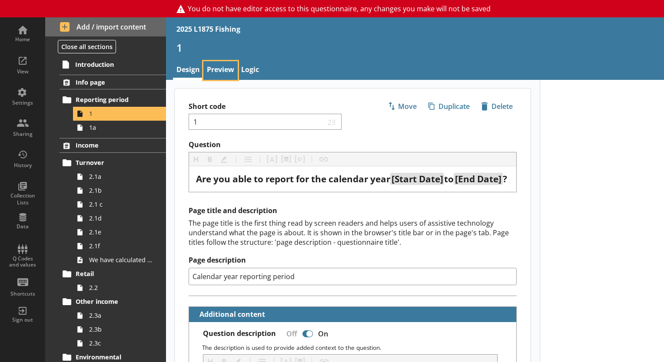
click at [207, 69] on link "Preview" at bounding box center [220, 70] width 34 height 19
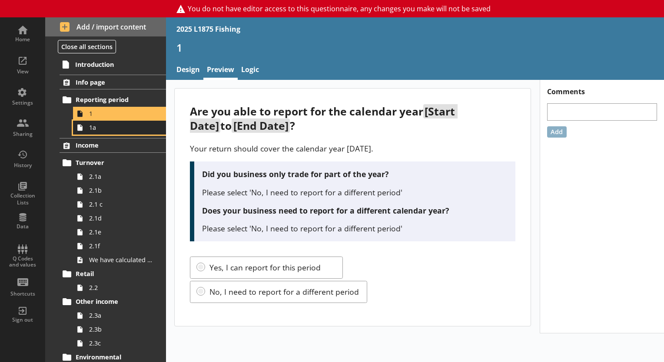
click at [105, 129] on span "1a" at bounding box center [121, 127] width 65 height 8
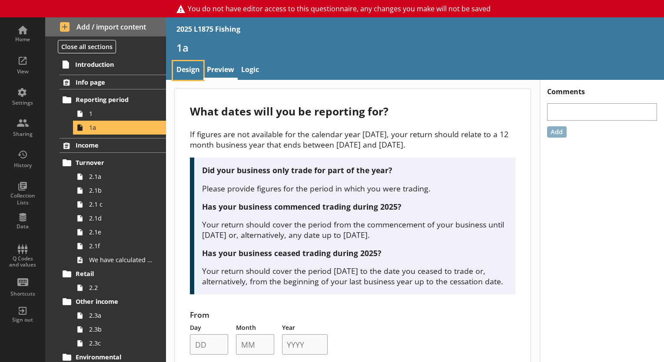
click at [194, 63] on link "Design" at bounding box center [188, 70] width 30 height 19
type textarea "x"
select select "ref_p_end_date"
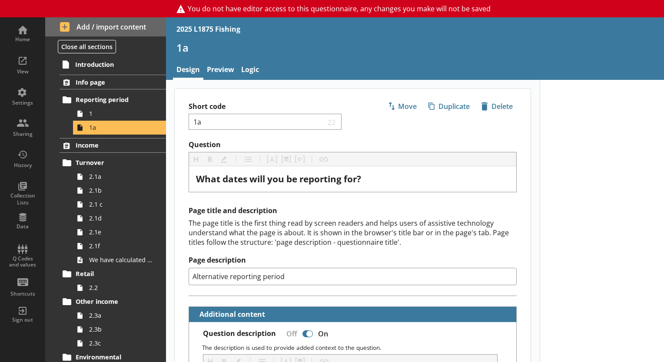
type textarea "x"
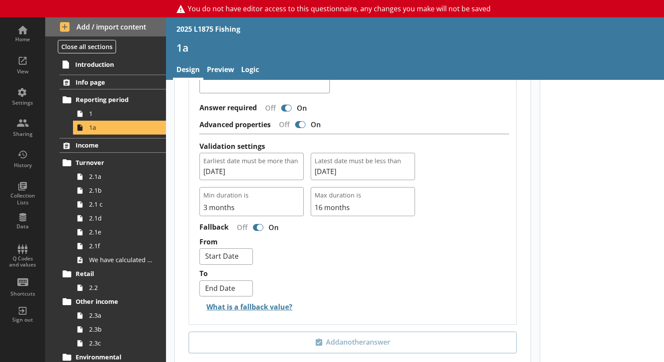
scroll to position [822, 0]
